Goal: Task Accomplishment & Management: Manage account settings

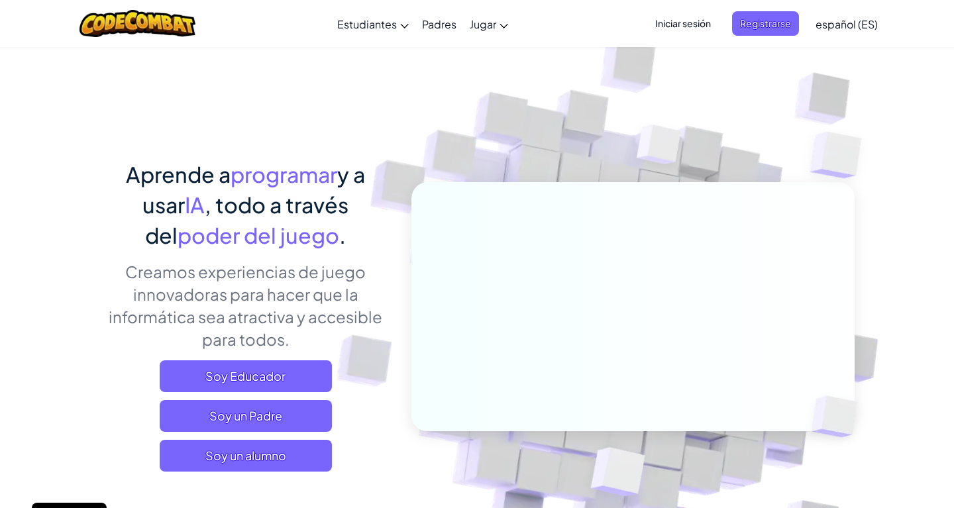
click at [681, 17] on span "Iniciar sesión" at bounding box center [683, 23] width 72 height 25
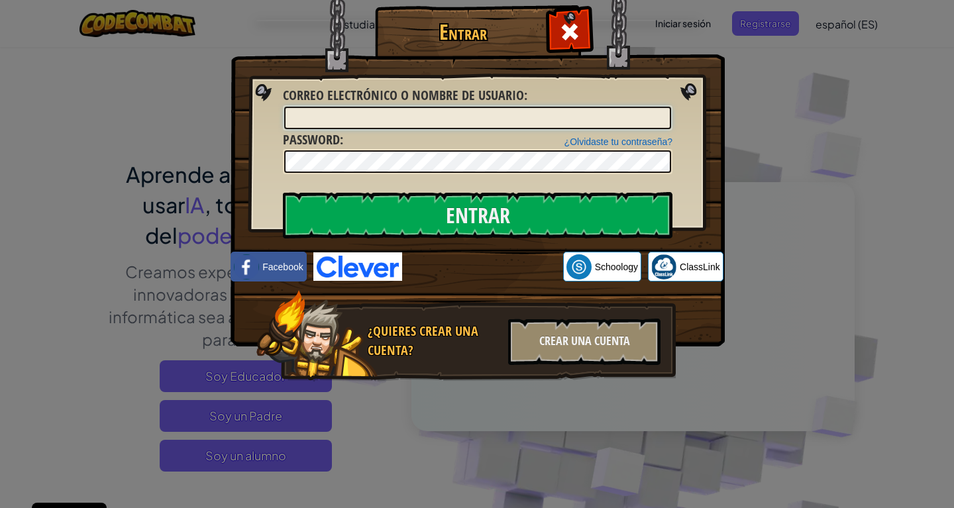
click at [553, 129] on input "Correo electrónico o nombre de usuario :" at bounding box center [477, 118] width 387 height 23
type input "joseluis3"
click at [283, 192] on input "Entrar" at bounding box center [478, 215] width 390 height 46
